Goal: Information Seeking & Learning: Learn about a topic

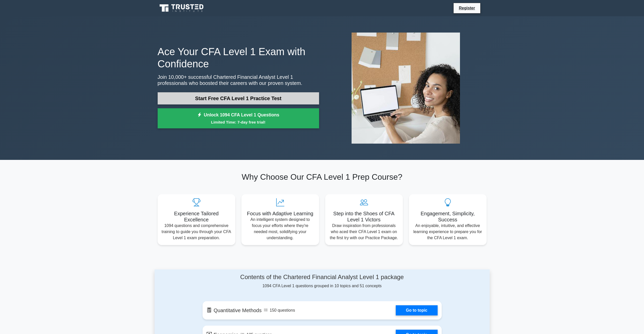
click at [231, 101] on link "Start Free CFA Level 1 Practice Test" at bounding box center [238, 98] width 161 height 12
click at [236, 95] on link "Start Free CFA Level 1 Practice Test" at bounding box center [238, 98] width 161 height 12
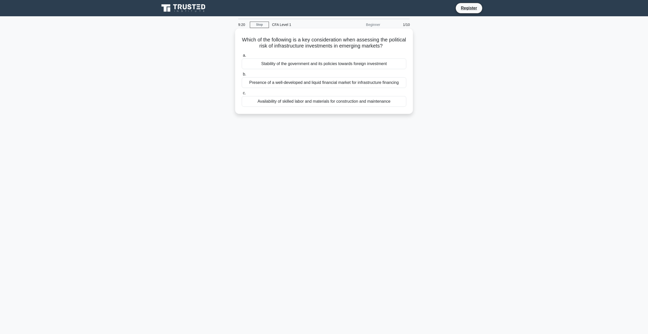
click at [321, 65] on div "Stability of the government and its policies towards foreign investment" at bounding box center [324, 63] width 164 height 11
click at [242, 57] on input "a. Stability of the government and its policies towards foreign investment" at bounding box center [242, 55] width 0 height 3
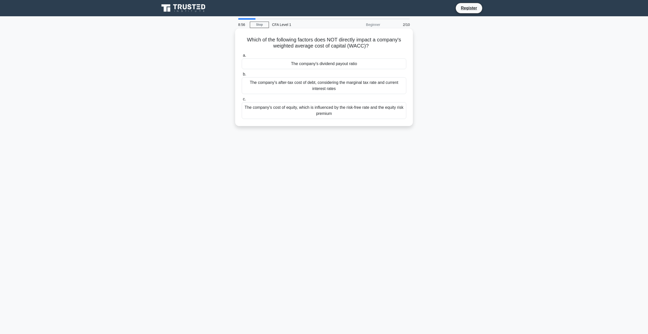
click at [337, 113] on div "The company's cost of equity, which is influenced by the risk-free rate and the…" at bounding box center [324, 110] width 164 height 17
click at [242, 101] on input "c. The company's cost of equity, which is influenced by the risk-free rate and …" at bounding box center [242, 98] width 0 height 3
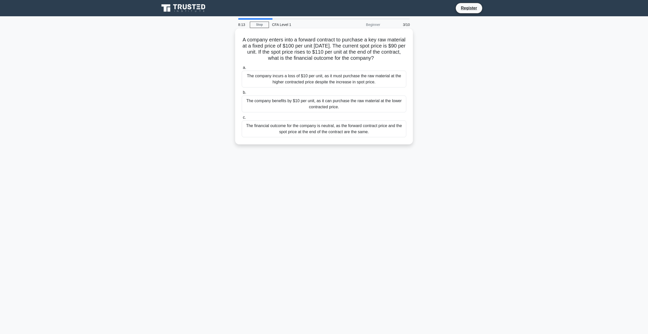
click at [320, 106] on div "The company benefits by $10 per unit, as it can purchase the raw material at th…" at bounding box center [324, 103] width 164 height 17
click at [242, 94] on input "b. The company benefits by $10 per unit, as it can purchase the raw material at…" at bounding box center [242, 92] width 0 height 3
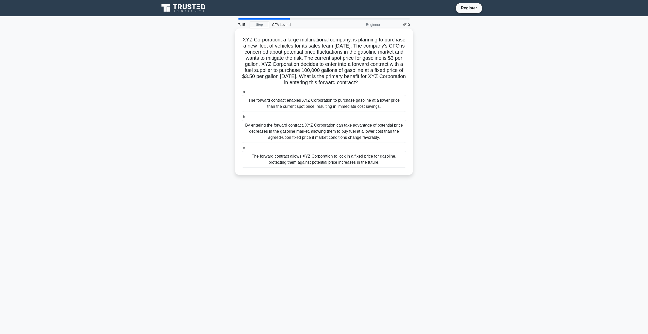
click at [326, 168] on div "The forward contract allows XYZ Corporation to lock in a fixed price for gasoli…" at bounding box center [324, 159] width 164 height 17
click at [242, 150] on input "c. The forward contract allows XYZ Corporation to lock in a fixed price for gas…" at bounding box center [242, 147] width 0 height 3
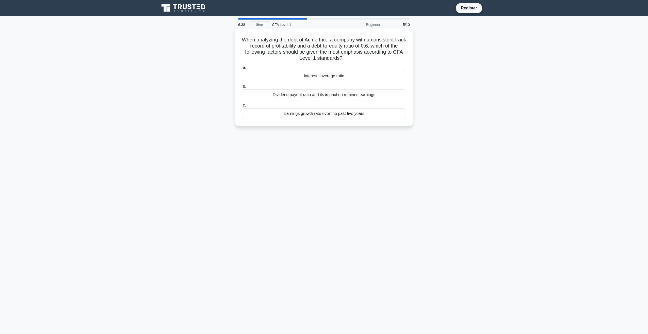
click at [327, 78] on div "Interest coverage ratio" at bounding box center [324, 76] width 164 height 11
click at [242, 69] on input "a. Interest coverage ratio" at bounding box center [242, 67] width 0 height 3
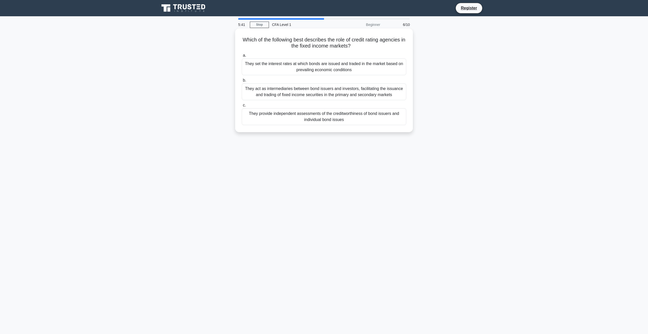
click at [328, 117] on div "They provide independent assessments of the creditworthiness of bond issuers an…" at bounding box center [324, 116] width 164 height 17
click at [242, 107] on input "c. They provide independent assessments of the creditworthiness of bond issuers…" at bounding box center [242, 105] width 0 height 3
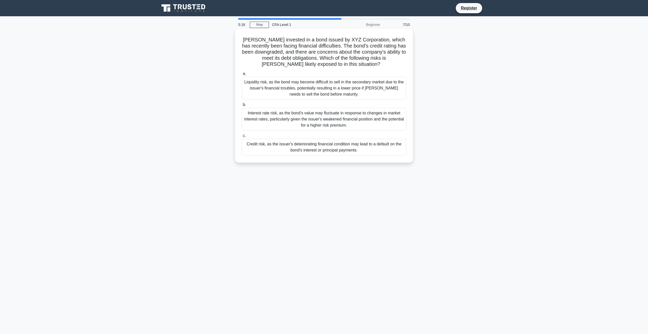
click at [326, 149] on div "Credit risk, as the issuer's deteriorating financial condition may lead to a de…" at bounding box center [324, 147] width 164 height 17
click at [242, 137] on input "c. Credit risk, as the issuer's deteriorating financial condition may lead to a…" at bounding box center [242, 135] width 0 height 3
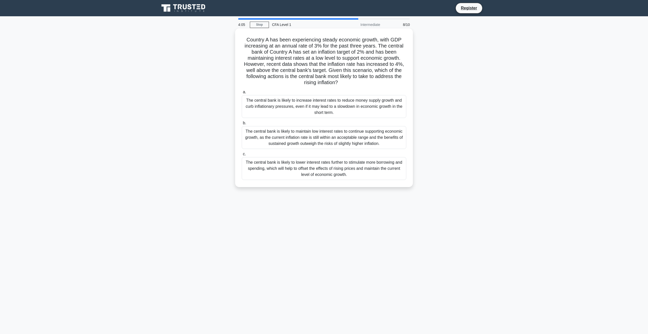
click at [328, 104] on div "The central bank is likely to increase interest rates to reduce money supply gr…" at bounding box center [324, 106] width 164 height 23
click at [242, 94] on input "a. The central bank is likely to increase interest rates to reduce money supply…" at bounding box center [242, 91] width 0 height 3
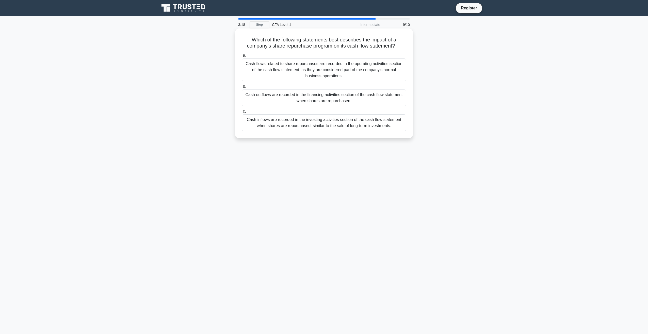
click at [384, 96] on div "Cash outflows are recorded in the financing activities section of the cash flow…" at bounding box center [324, 97] width 164 height 17
click at [242, 88] on input "b. Cash outflows are recorded in the financing activities section of the cash f…" at bounding box center [242, 86] width 0 height 3
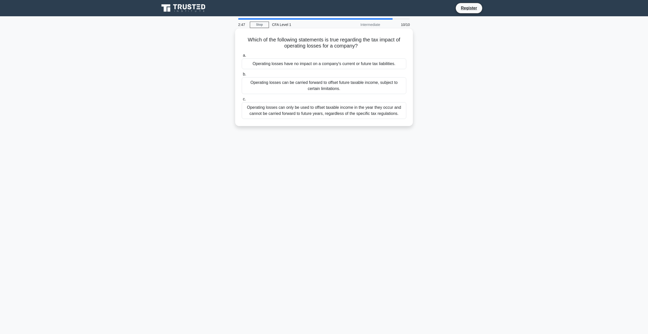
click at [372, 113] on div "Operating losses can only be used to offset taxable income in the year they occ…" at bounding box center [324, 110] width 164 height 17
click at [242, 101] on input "c. Operating losses can only be used to offset taxable income in the year they …" at bounding box center [242, 98] width 0 height 3
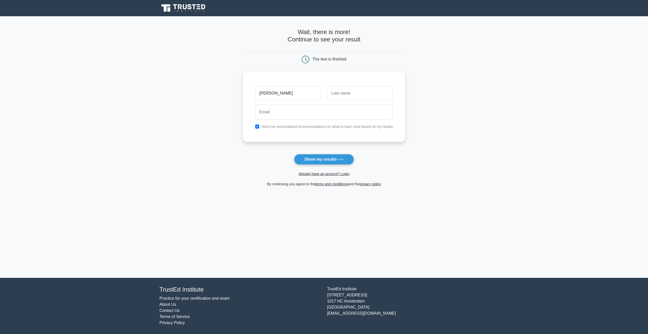
type input "[PERSON_NAME]"
click at [294, 154] on button "Show my results" at bounding box center [324, 159] width 60 height 11
type input "shammari"
drag, startPoint x: 368, startPoint y: 110, endPoint x: 371, endPoint y: 111, distance: 3.5
click at [368, 110] on input "email" at bounding box center [324, 110] width 138 height 15
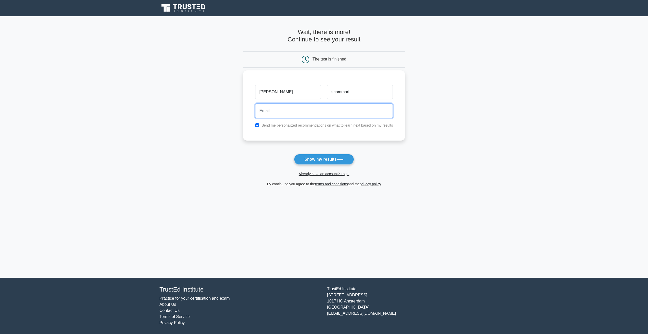
type input "mazen.h.shammari@gmail.com"
click at [258, 125] on input "checkbox" at bounding box center [257, 125] width 4 height 4
checkbox input "false"
click at [321, 157] on button "Show my results" at bounding box center [324, 159] width 60 height 11
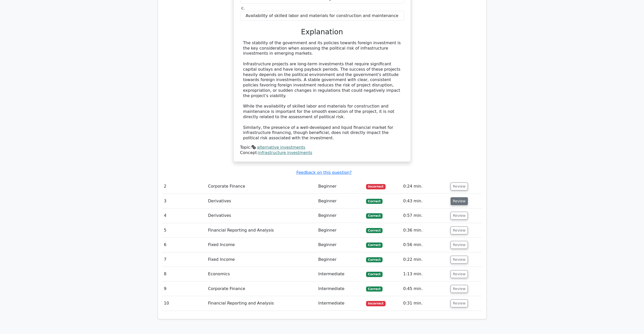
scroll to position [482, 0]
click at [456, 197] on button "Review" at bounding box center [459, 201] width 17 height 8
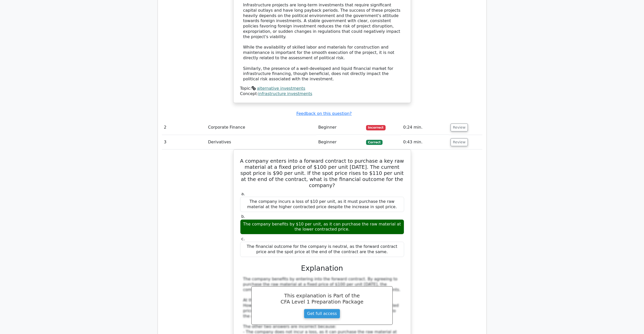
scroll to position [533, 0]
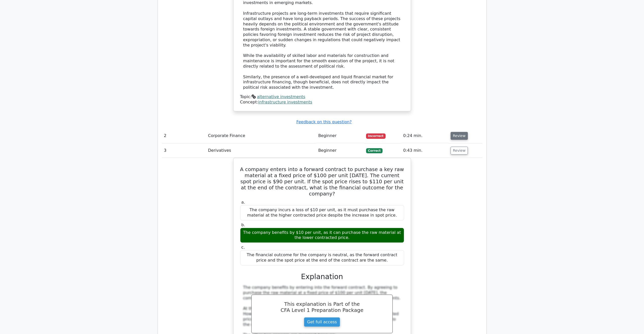
click at [459, 132] on button "Review" at bounding box center [459, 136] width 17 height 8
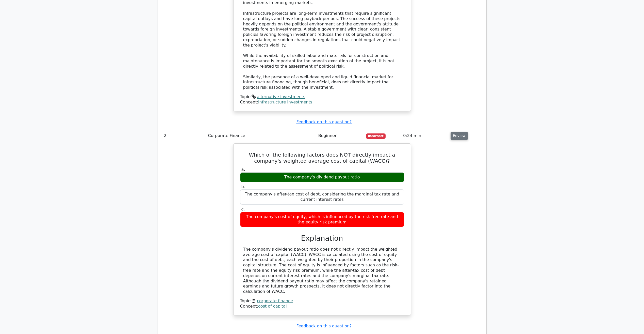
click at [454, 132] on button "Review" at bounding box center [459, 136] width 17 height 8
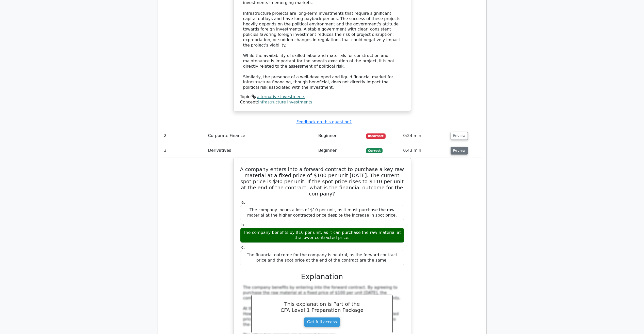
click at [459, 146] on button "Review" at bounding box center [459, 150] width 17 height 8
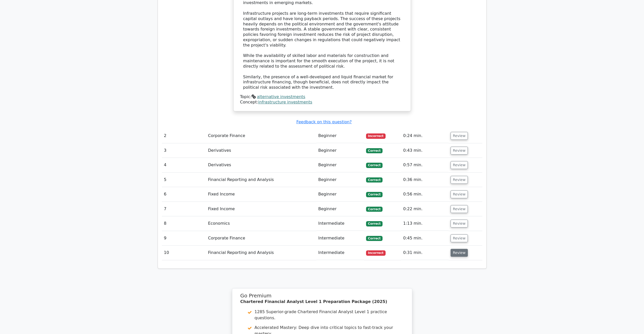
click at [457, 249] on button "Review" at bounding box center [459, 253] width 17 height 8
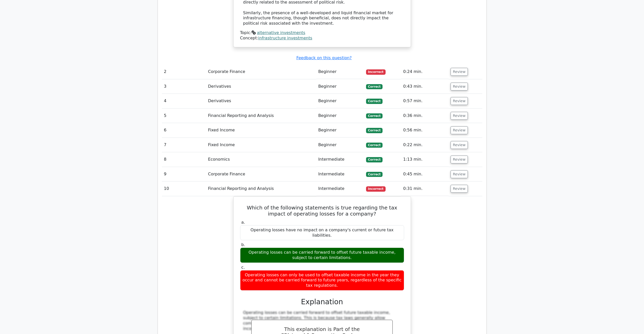
scroll to position [558, 0]
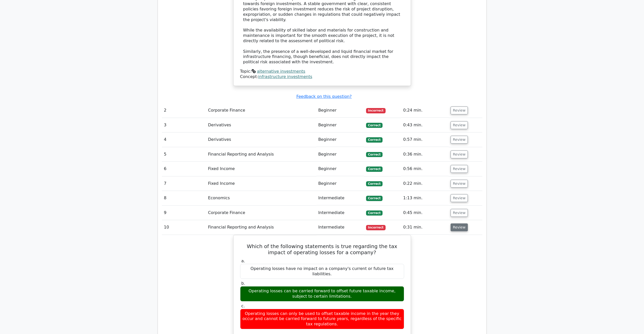
click at [456, 223] on button "Review" at bounding box center [459, 227] width 17 height 8
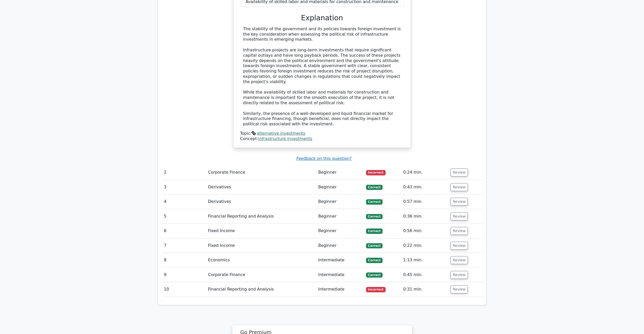
scroll to position [482, 0]
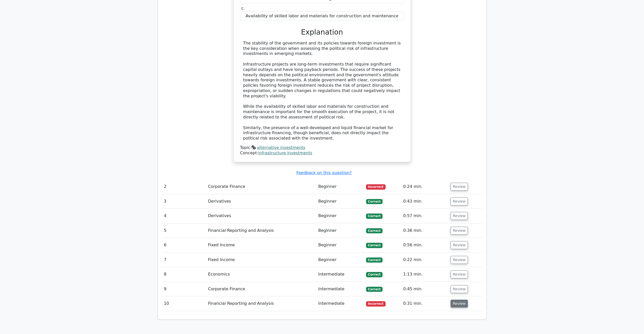
click at [455, 299] on button "Review" at bounding box center [459, 303] width 17 height 8
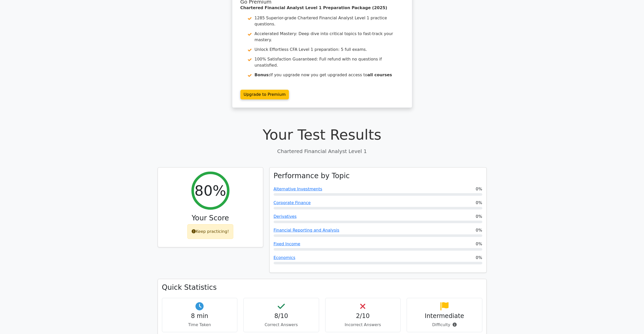
scroll to position [25, 0]
